Goal: Transaction & Acquisition: Purchase product/service

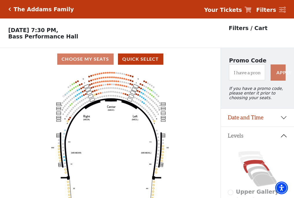
scroll to position [27, 0]
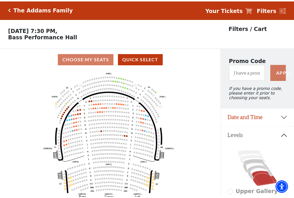
scroll to position [27, 0]
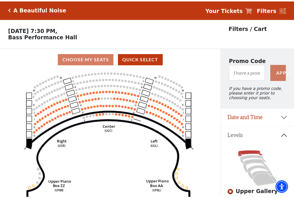
scroll to position [27, 0]
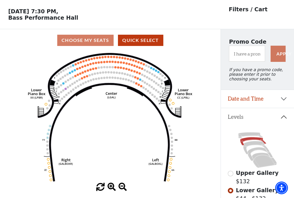
scroll to position [27, 0]
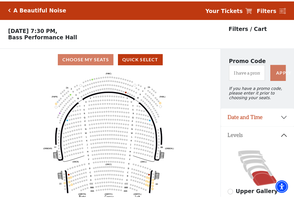
scroll to position [27, 0]
